Goal: Information Seeking & Learning: Learn about a topic

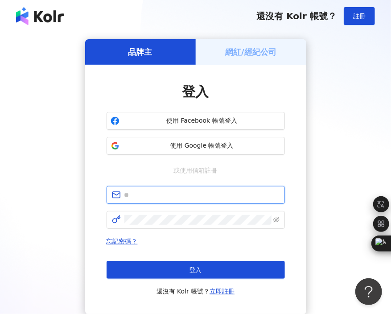
type input "**********"
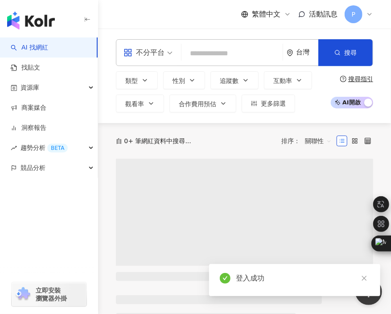
click at [236, 45] on input "search" at bounding box center [232, 53] width 94 height 17
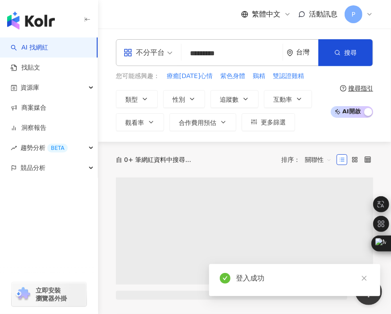
type input "*********"
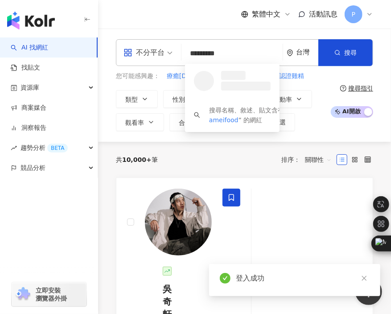
click at [344, 33] on div "不分平台 ********* 台灣 搜尋 loading 搜尋名稱、敘述、貼文含有關鍵字 “ lameifood ” 的網紅 您可能感興趣： 療癒今天心情 紫…" at bounding box center [244, 85] width 293 height 113
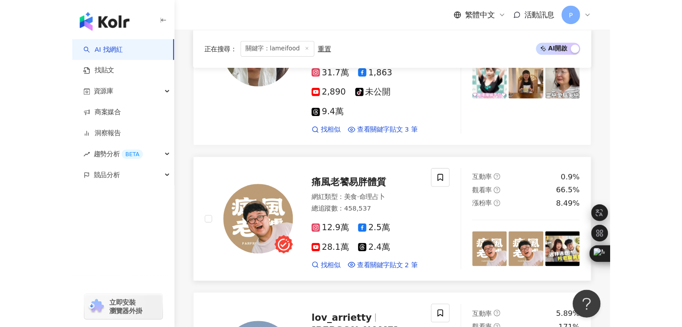
scroll to position [109, 0]
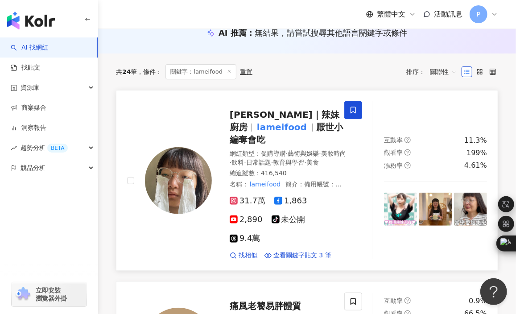
click at [154, 116] on div at bounding box center [169, 180] width 85 height 158
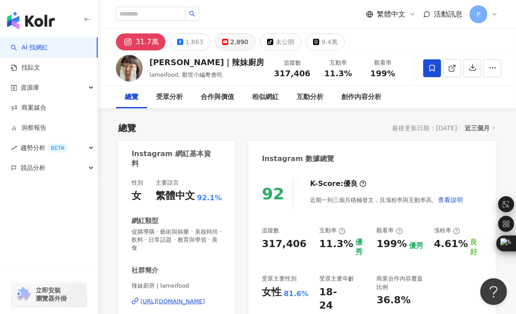
drag, startPoint x: 295, startPoint y: 122, endPoint x: 243, endPoint y: 50, distance: 88.9
click at [295, 122] on div "總覽 最後更新日期：[DATE] 近三個月" at bounding box center [307, 128] width 378 height 12
click at [186, 19] on input "search" at bounding box center [151, 14] width 70 height 14
paste input "**********"
type input "**********"
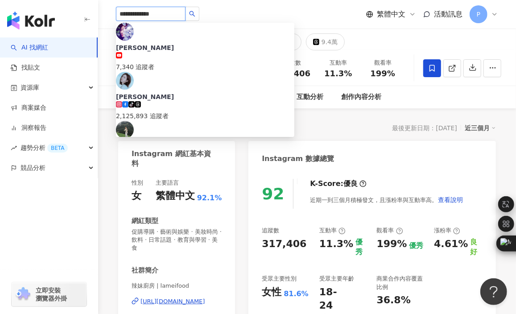
click at [186, 18] on input "**********" at bounding box center [151, 14] width 70 height 14
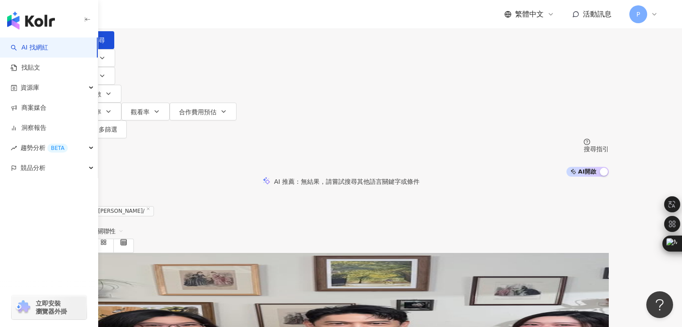
click at [133, 314] on span "張景嵐" at bounding box center [102, 323] width 59 height 7
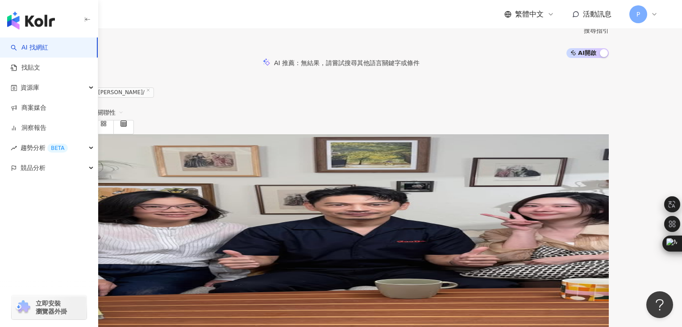
click at [133, 201] on span "張景嵐" at bounding box center [102, 204] width 59 height 7
click at [99, 258] on span "找相似" at bounding box center [89, 261] width 19 height 7
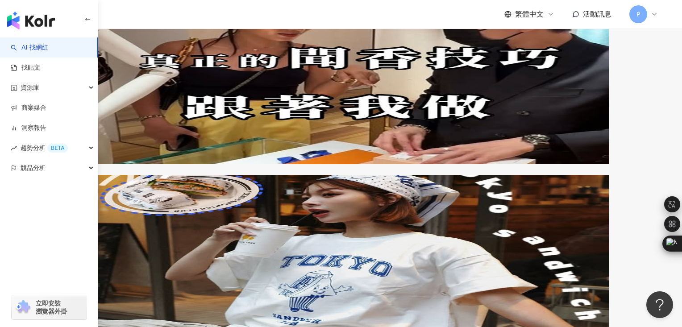
scroll to position [1607, 0]
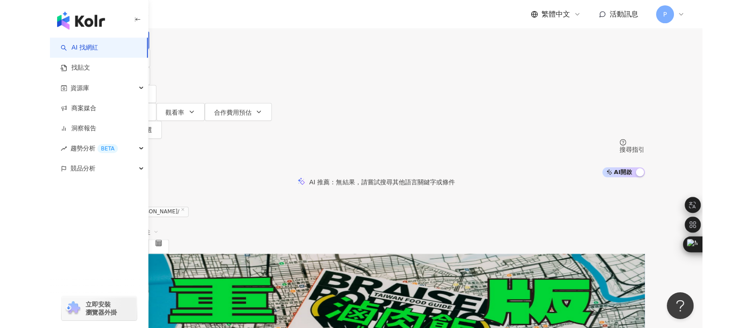
scroll to position [0, 0]
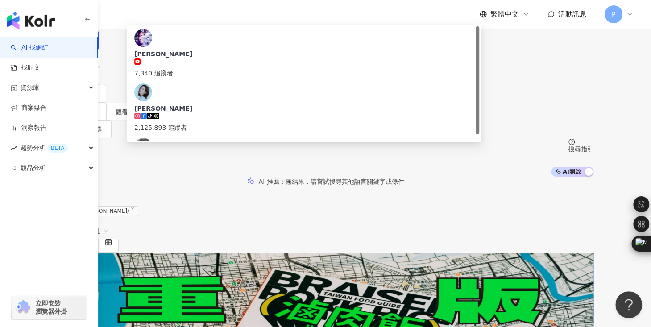
drag, startPoint x: 259, startPoint y: 45, endPoint x: 100, endPoint y: 35, distance: 159.2
click at [100, 35] on div "**********" at bounding box center [325, 88] width 651 height 177
paste input "**********"
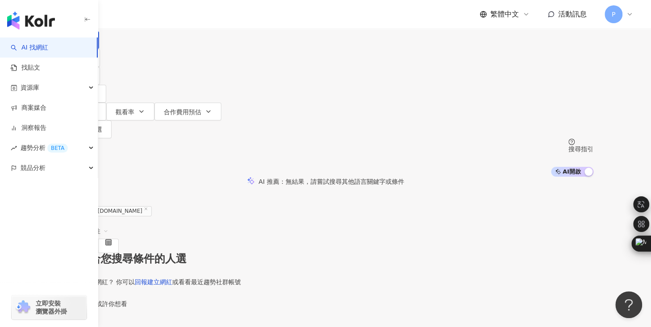
click at [188, 17] on input "**********" at bounding box center [152, 8] width 72 height 17
drag, startPoint x: 286, startPoint y: 54, endPoint x: 130, endPoint y: 45, distance: 156.0
click at [130, 45] on div "**********" at bounding box center [326, 24] width 536 height 49
type input "**********"
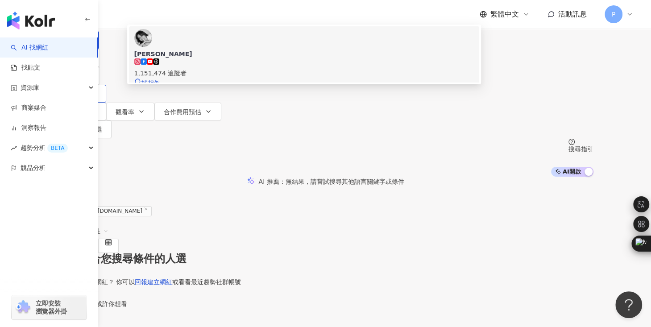
click at [147, 65] on icon at bounding box center [144, 61] width 6 height 6
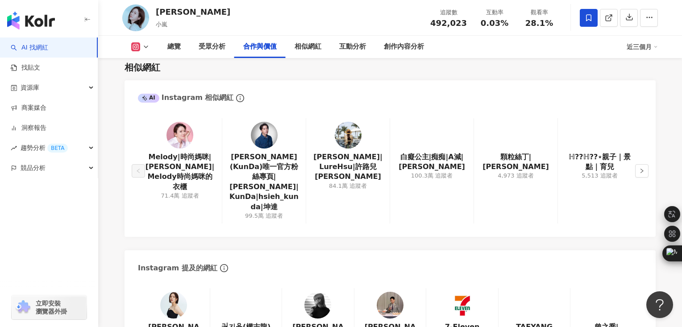
scroll to position [1428, 0]
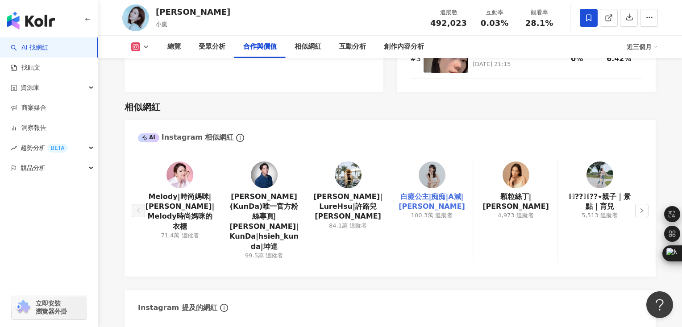
click at [442, 198] on link "白癡公主|痴痴|A減|王美" at bounding box center [431, 202] width 69 height 20
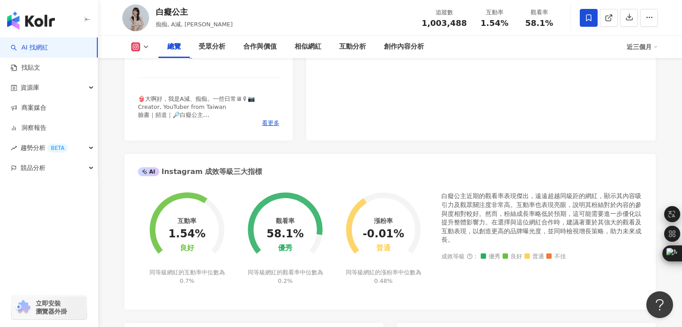
scroll to position [536, 0]
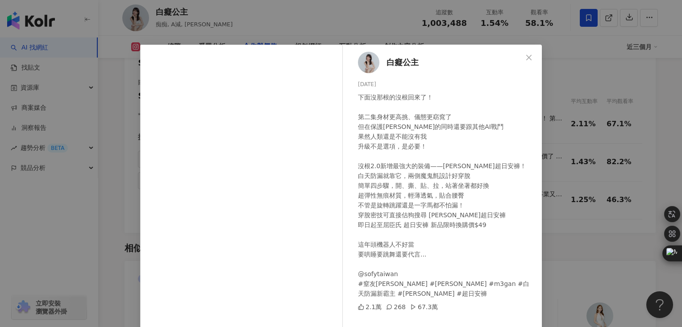
click at [453, 197] on div "下面沒那根的沒根回來了！ 第二集身材更高挑、儀態更窈窕了 但在保護凱蒂的同時還要跟其他AI戰鬥 果然人類還是不能沒有我 升級不是選項，是必要！ 沒根2.0新增…" at bounding box center [446, 195] width 177 height 206
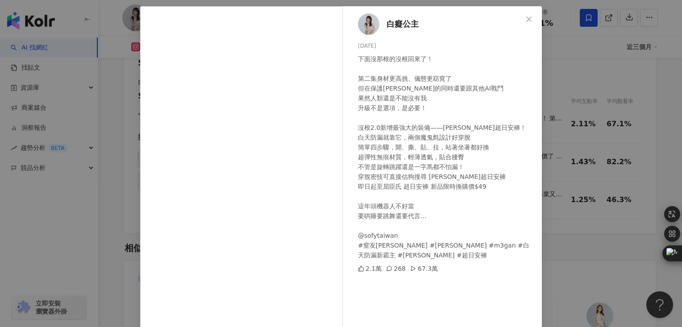
scroll to position [73, 0]
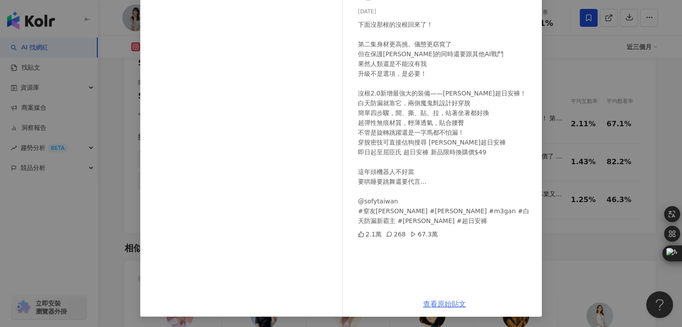
click at [440, 307] on link "查看原始貼文" at bounding box center [444, 304] width 43 height 8
click at [125, 80] on div "白癡公主 2025/6/21 下面沒那根的沒根回來了！ 第二集身材更高挑、儀態更窈窕了 但在保護凱蒂的同時還要跟其他AI戰鬥 果然人類還是不能沒有我 升級不是…" at bounding box center [341, 163] width 682 height 327
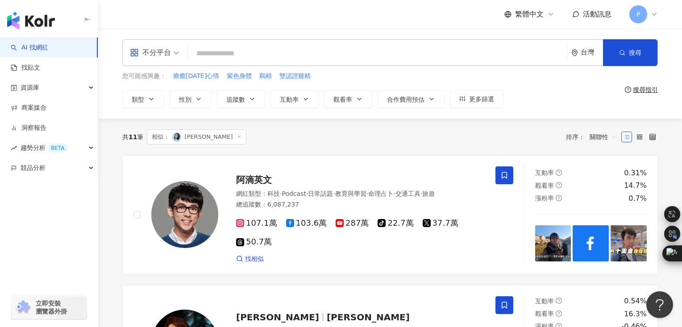
click at [421, 120] on div "共 11 筆 相似： [PERSON_NAME]： 關聯性" at bounding box center [390, 137] width 536 height 37
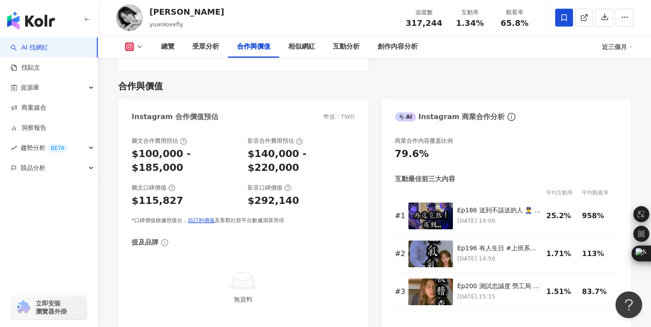
scroll to position [1368, 0]
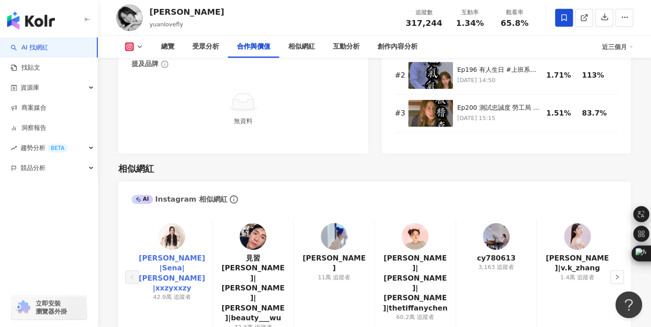
click at [173, 258] on link "[PERSON_NAME]|Sena|[PERSON_NAME]|xxzyxxzy" at bounding box center [172, 273] width 66 height 40
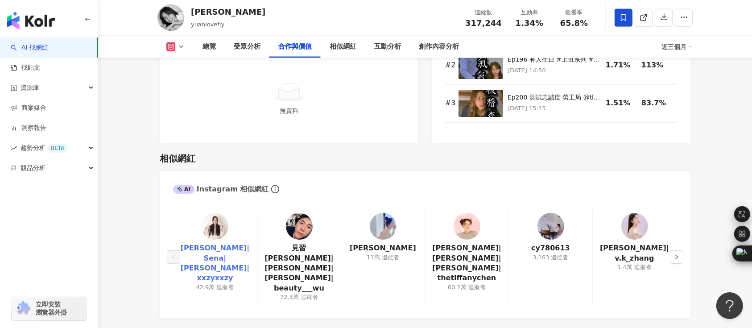
scroll to position [1364, 0]
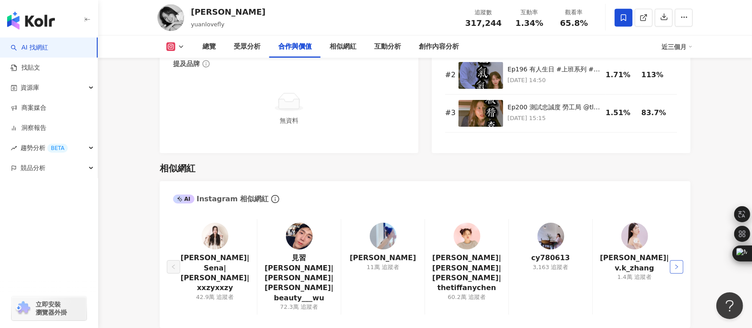
click at [651, 260] on button "button" at bounding box center [676, 266] width 13 height 13
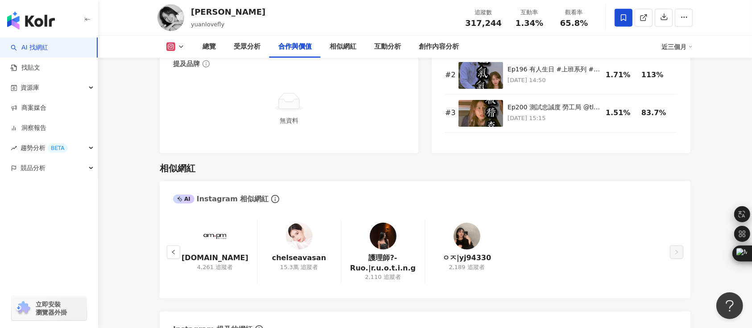
click at [183, 258] on div "ampm.tw 4,261 追蹤者" at bounding box center [215, 252] width 84 height 66
click at [170, 245] on button "button" at bounding box center [173, 251] width 13 height 13
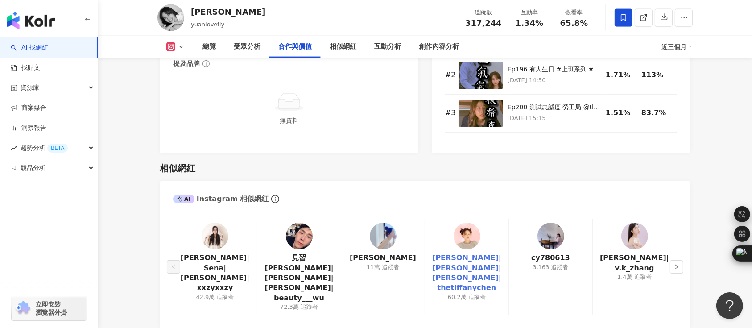
click at [459, 253] on link "[PERSON_NAME]|[PERSON_NAME]|[PERSON_NAME]|thetiffanychen" at bounding box center [466, 273] width 69 height 40
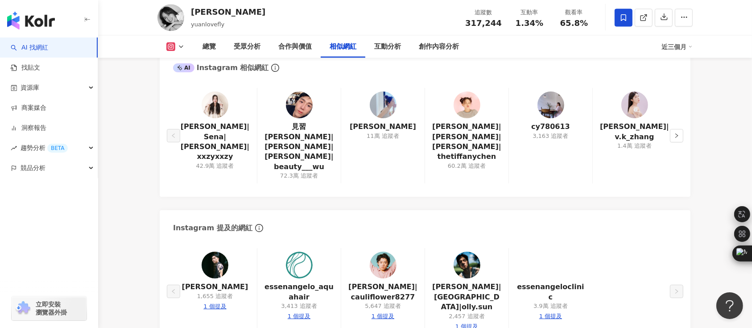
scroll to position [1428, 0]
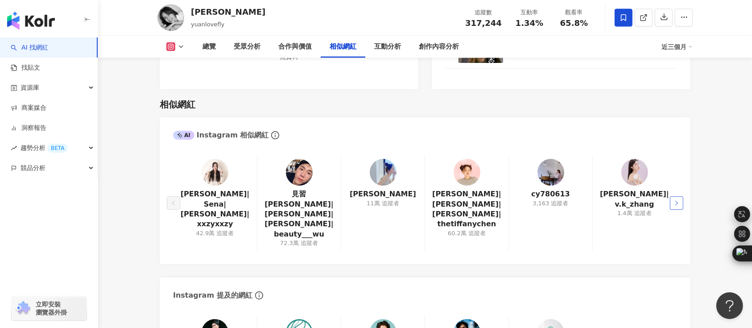
click at [651, 196] on button "button" at bounding box center [676, 202] width 13 height 13
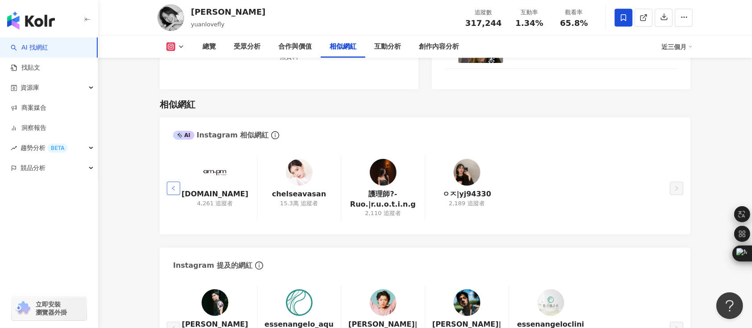
click at [168, 183] on button "button" at bounding box center [173, 188] width 13 height 13
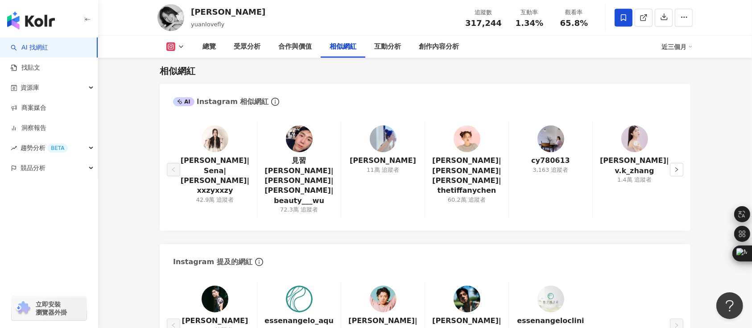
scroll to position [1487, 0]
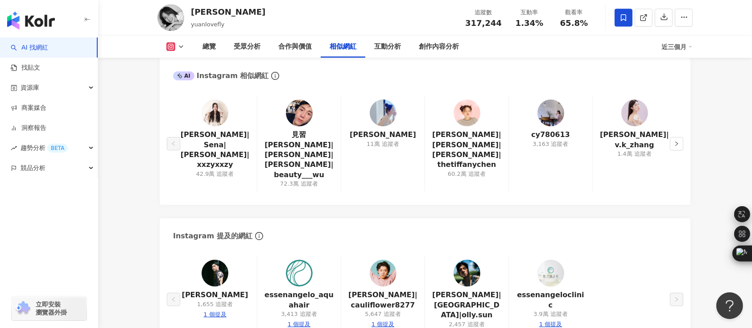
drag, startPoint x: 621, startPoint y: 229, endPoint x: 582, endPoint y: 218, distance: 40.4
click at [621, 256] on div "蔡承邑 1,655 追蹤者 1 個提及 essenangelo_aquahair 3,413 追蹤者 1 個提及 洪群鈞|cauliflower8277 5,…" at bounding box center [425, 299] width 504 height 86
click at [19, 212] on div "button" at bounding box center [49, 207] width 98 height 59
drag, startPoint x: 722, startPoint y: 86, endPoint x: 699, endPoint y: 62, distance: 32.8
click at [651, 87] on main "31.7萬 64.6萬 9.2萬 9.6萬 袁艾菲 yuanlovefly 追蹤數 317,244 互動率 1.34% 觀看率 65.8% 總覽 受眾分析 合…" at bounding box center [425, 238] width 654 height 3392
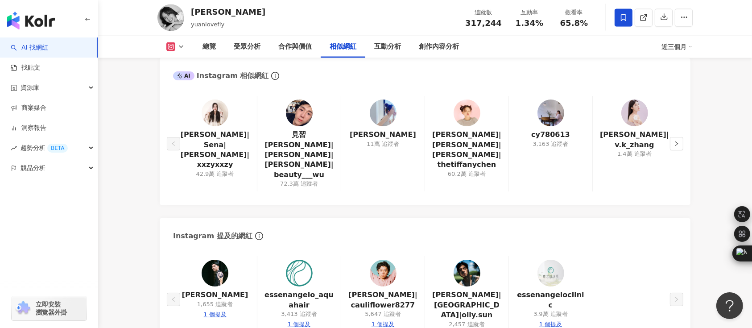
click at [482, 178] on div "AI Instagram 相似網紅 曾玄玄|Sena|曾玄玄 Sena|xxzyxxzy 42.9萬 追蹤者 見習網美小吳|Emily|小吳|beauty__…" at bounding box center [425, 207] width 531 height 298
click at [128, 141] on main "31.7萬 64.6萬 9.2萬 9.6萬 袁艾菲 yuanlovefly 追蹤數 317,244 互動率 1.34% 觀看率 65.8% 總覽 受眾分析 合…" at bounding box center [425, 238] width 654 height 3392
drag, startPoint x: 706, startPoint y: 169, endPoint x: 12, endPoint y: 229, distance: 697.0
click at [651, 169] on div "總覽 最後更新日期：2025/8/17 近三個月 Instagram 網紅基本資料 性別 女 主要語言 繁體中文 96.9% 網紅類型 感情 · 美妝時尚 ·…" at bounding box center [425, 277] width 571 height 3313
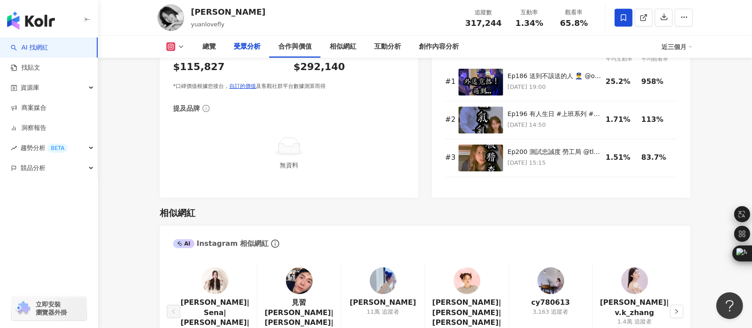
scroll to position [1130, 0]
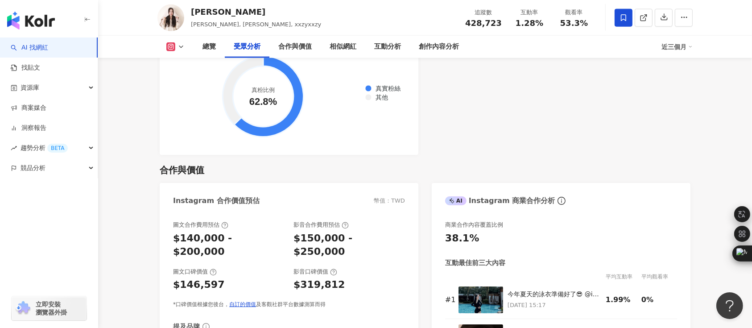
scroll to position [1190, 0]
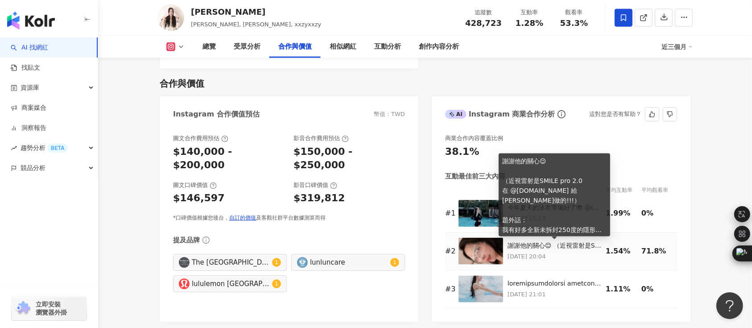
click at [521, 246] on div "謝謝他的關心😌 （近視雷射是SMILE pro 2.0 在 @vision101.tw 給張聰麒院長做的!!!） 題外話： 我有好多全新未拆封250度的隱形眼…" at bounding box center [555, 245] width 94 height 9
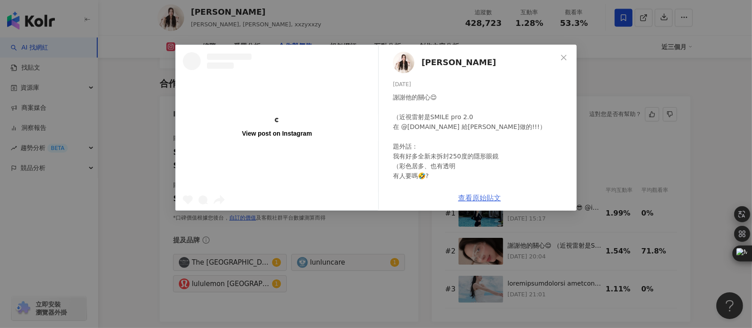
click at [497, 197] on div "曾玄玄 2025/6/26 謝謝他的關心😌 （近視雷射是SMILE pro 2.0 在 @vision101.tw 給張聰麒院長做的!!!） 題外話： 我有好…" at bounding box center [479, 128] width 195 height 166
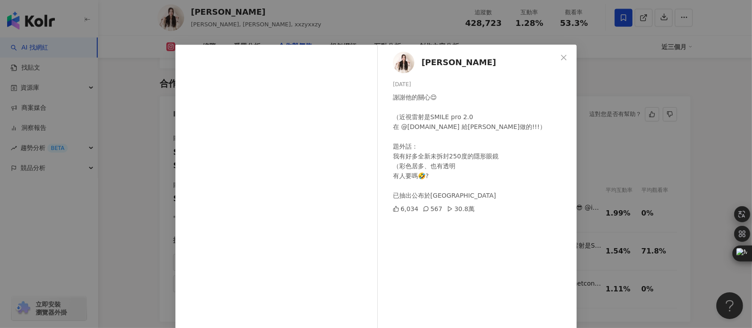
drag, startPoint x: 512, startPoint y: 71, endPoint x: 406, endPoint y: 157, distance: 136.5
click at [512, 71] on div "曾玄玄 2025/6/26 謝謝他的關心😌 （近視雷射是SMILE pro 2.0 在 @vision101.tw 給張聰麒院長做的!!!） 題外話： 我有好…" at bounding box center [479, 205] width 195 height 320
click at [132, 109] on div "曾玄玄 2025/6/26 謝謝他的關心😌 （近視雷射是SMILE pro 2.0 在 @vision101.tw 給張聰麒院長做的!!!） 題外話： 我有好…" at bounding box center [376, 164] width 752 height 328
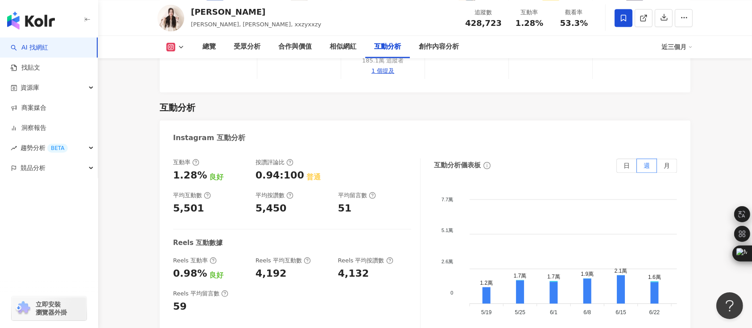
scroll to position [1607, 0]
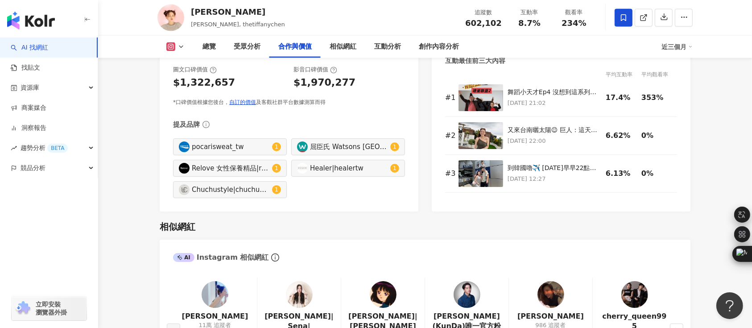
scroll to position [1368, 0]
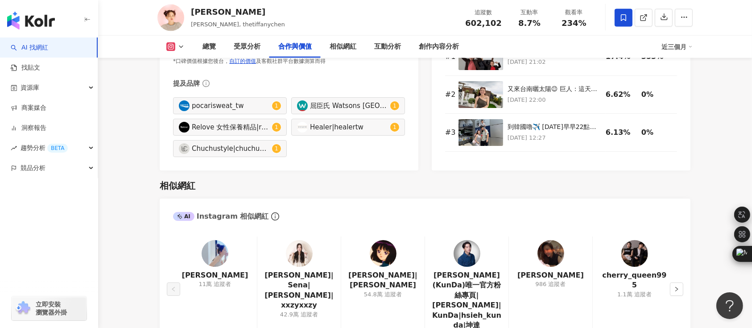
click at [394, 240] on img at bounding box center [383, 253] width 27 height 27
click at [678, 283] on button "button" at bounding box center [676, 289] width 13 height 13
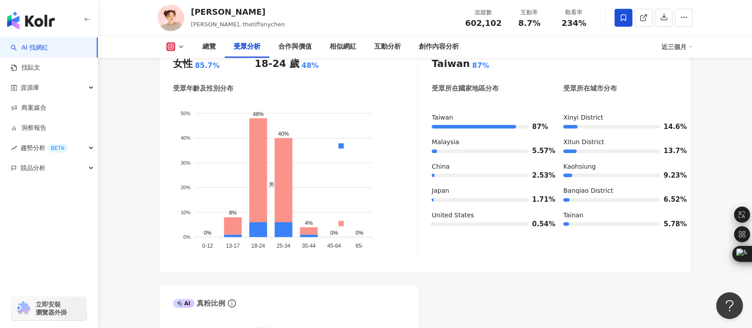
scroll to position [714, 0]
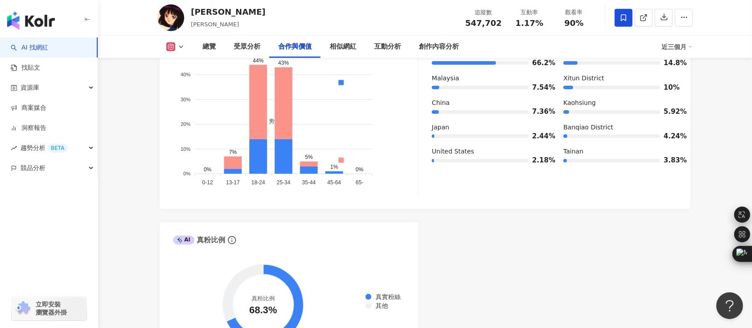
scroll to position [1309, 0]
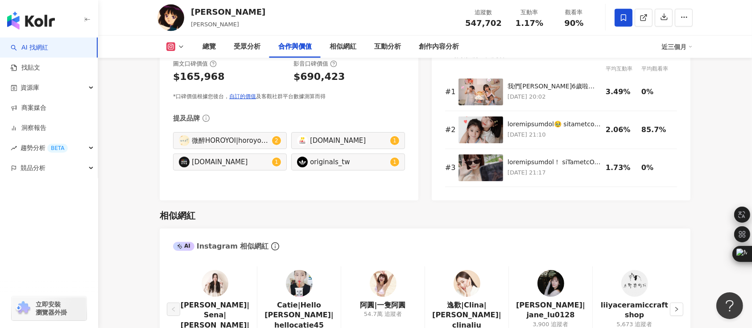
click at [544, 91] on div "我們哈娜6歲啦🎂🩷✨ 健康快樂的長大吧⸝⸝⸝⸝⸝⸝♡ 謝謝 @ohohdebby 幫忙準備哈娜的生日 從場地、佈置到找串珠老師 都是Debby用的 真的好厲害…" at bounding box center [555, 86] width 94 height 9
